Goal: Task Accomplishment & Management: Complete application form

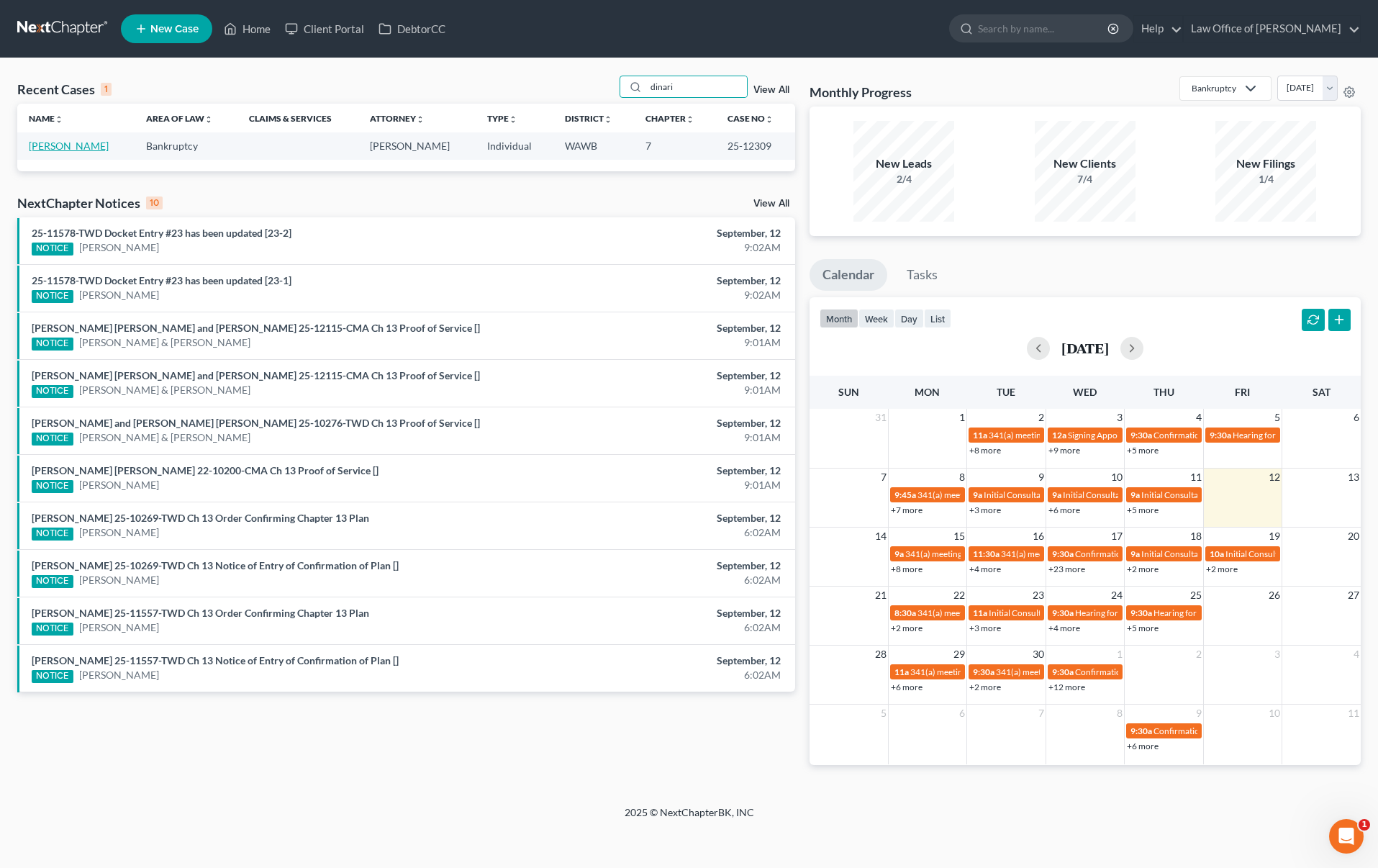
type input "dinari"
click at [71, 151] on link "[PERSON_NAME]" at bounding box center [68, 145] width 80 height 12
select select "6"
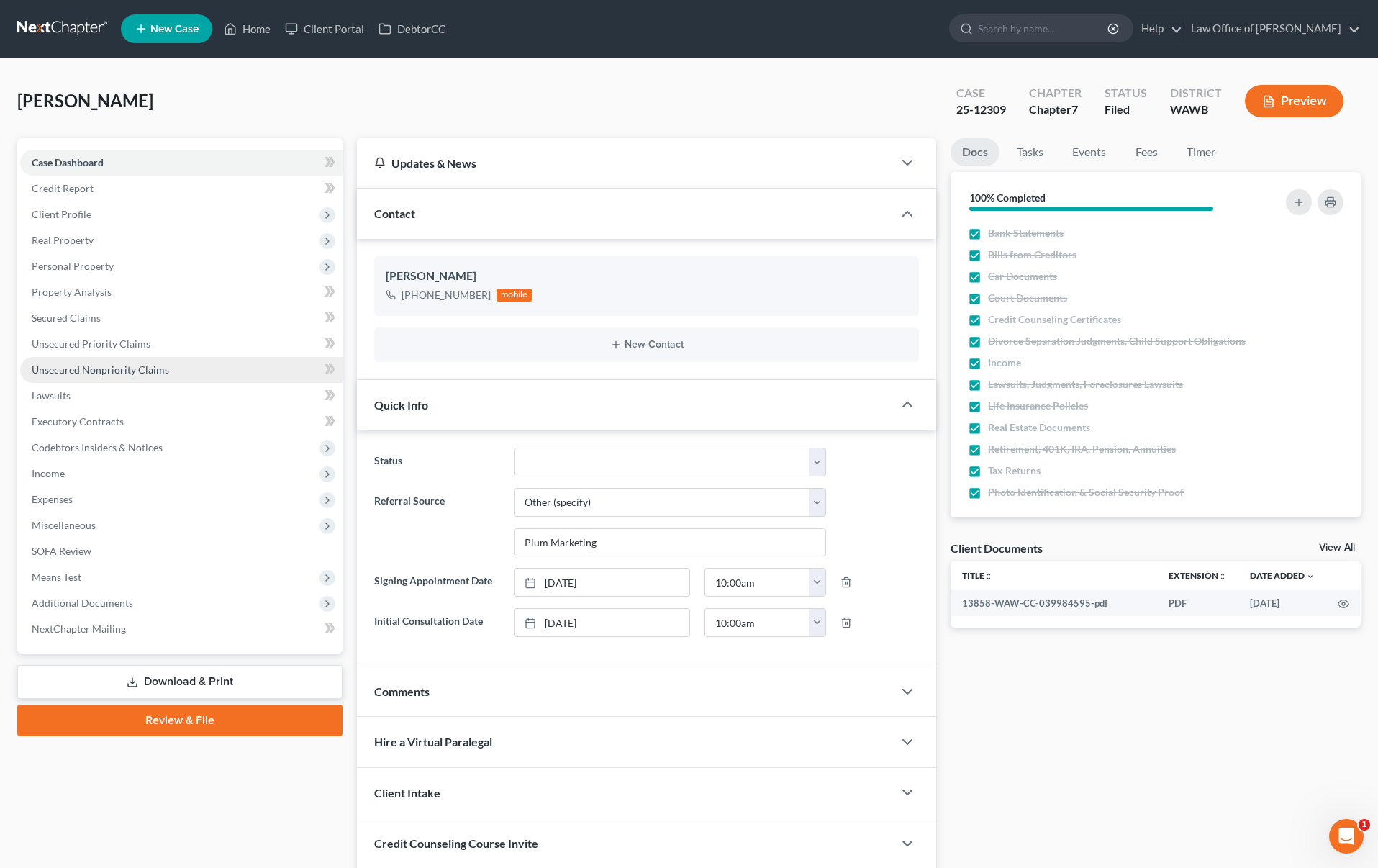
click at [126, 360] on link "Unsecured Nonpriority Claims" at bounding box center [181, 370] width 323 height 26
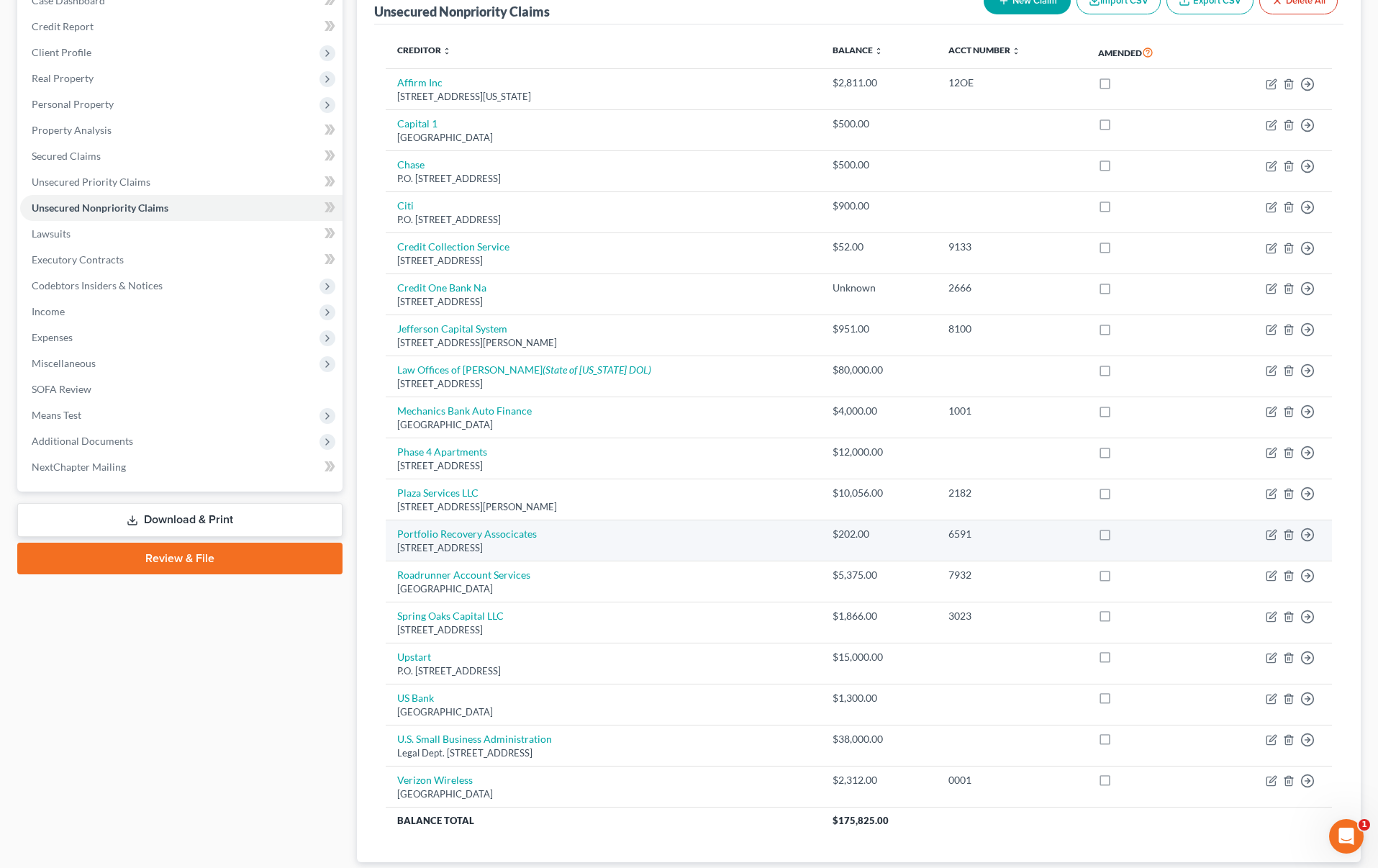
scroll to position [169, 0]
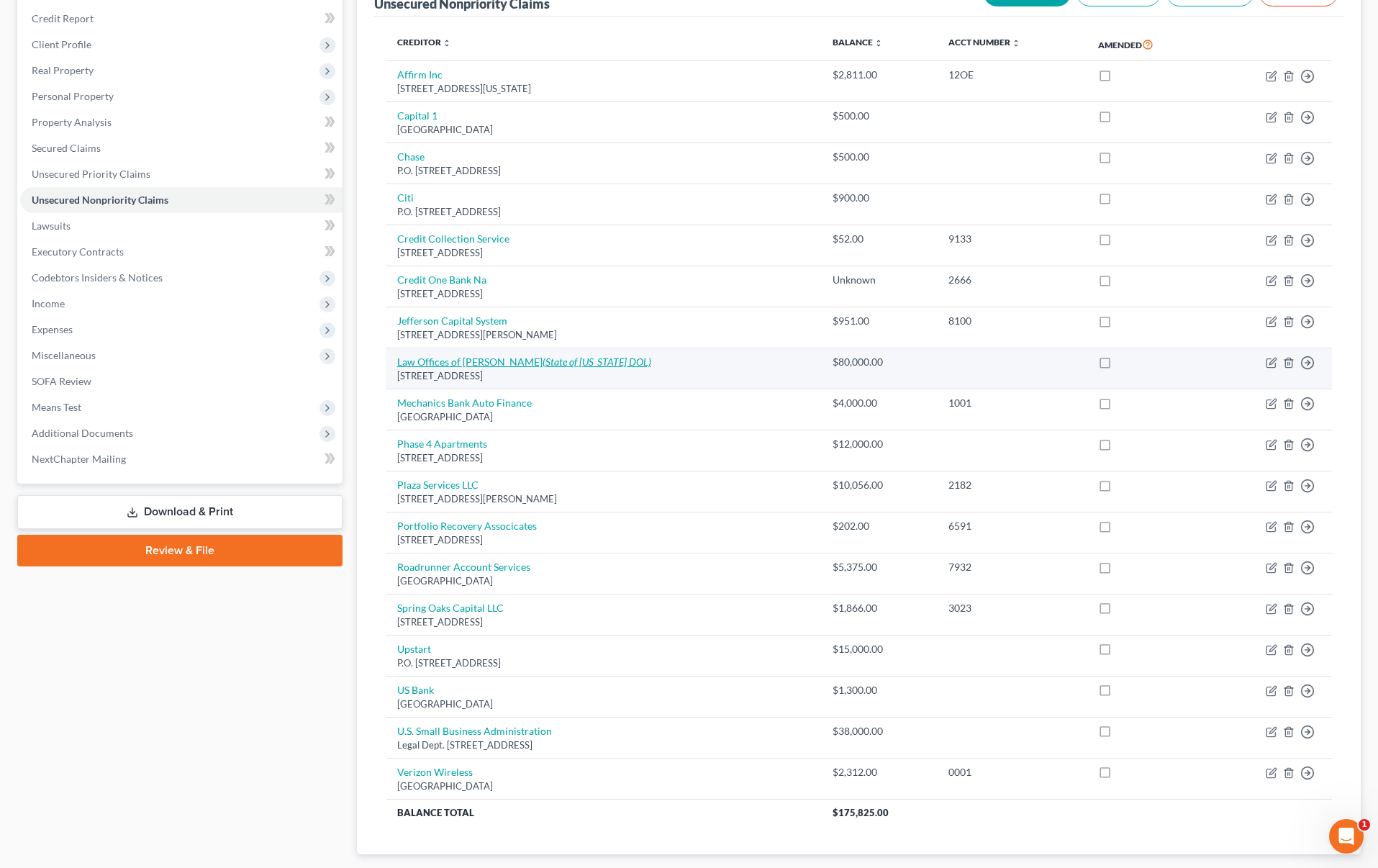
click at [506, 360] on link "Law Offices of [PERSON_NAME] (State of [US_STATE][GEOGRAPHIC_DATA])" at bounding box center [524, 361] width 254 height 12
select select "9"
select select "3"
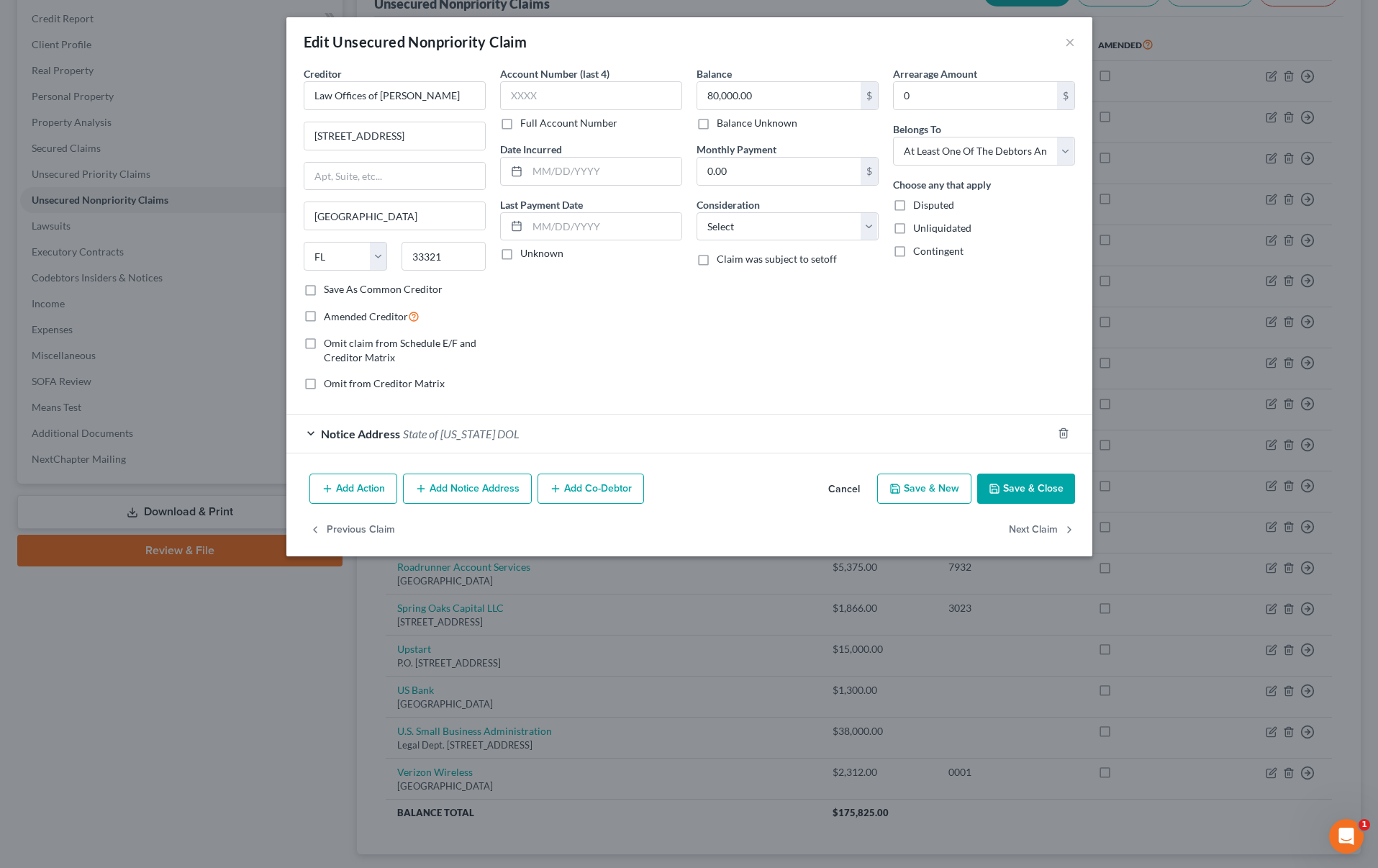
click at [483, 423] on div "Notice Address [GEOGRAPHIC_DATA][US_STATE]" at bounding box center [669, 434] width 766 height 38
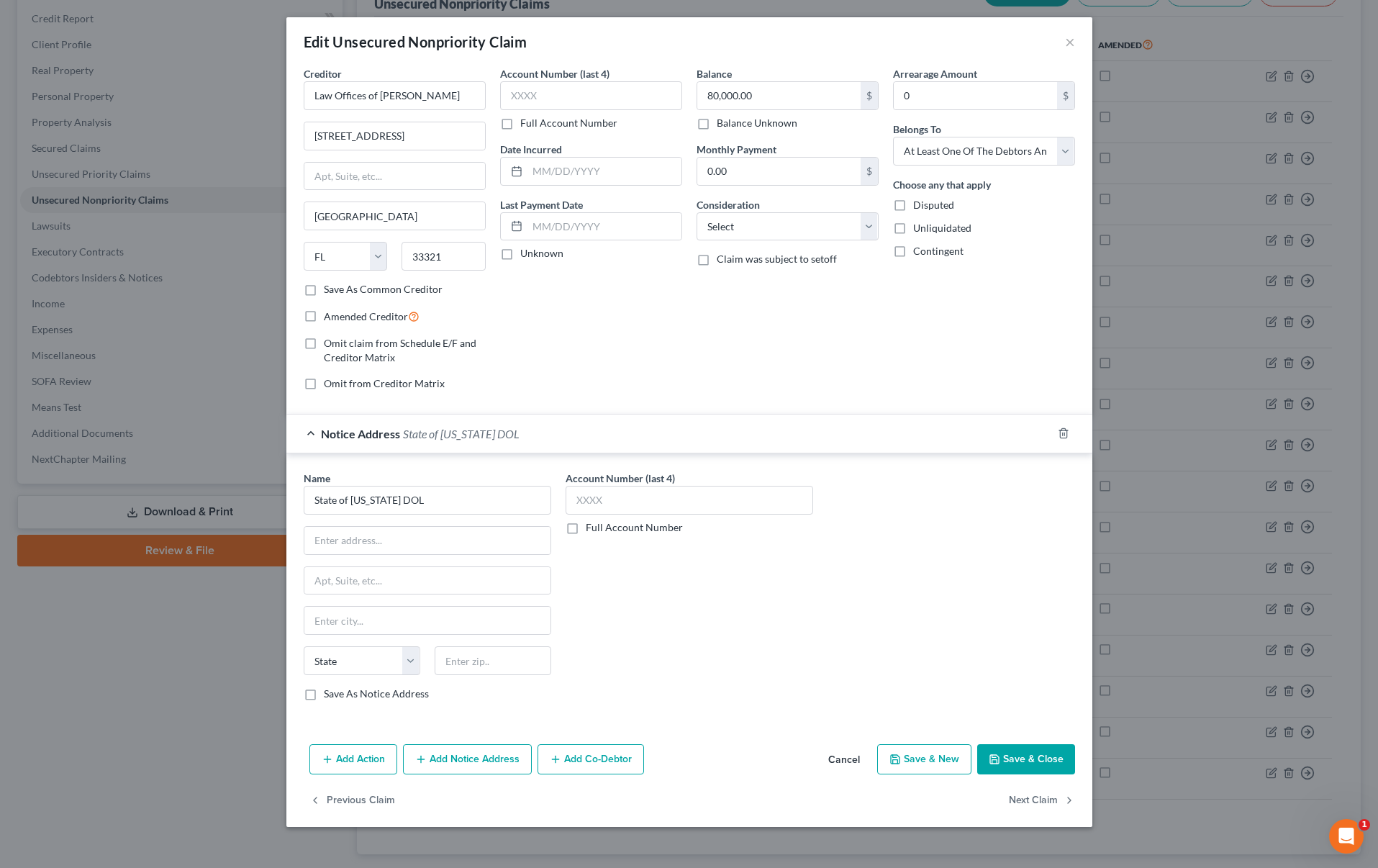
click at [1017, 758] on button "Save & Close" at bounding box center [1026, 759] width 98 height 30
